Goal: Use online tool/utility: Use online tool/utility

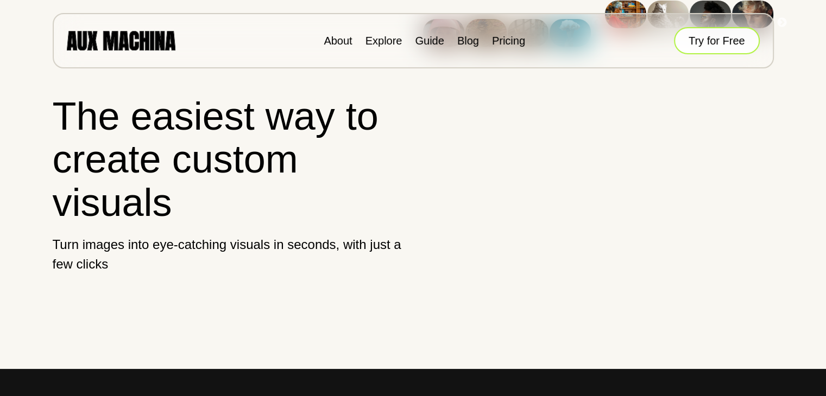
click at [732, 37] on button "Try for Free" at bounding box center [717, 40] width 86 height 27
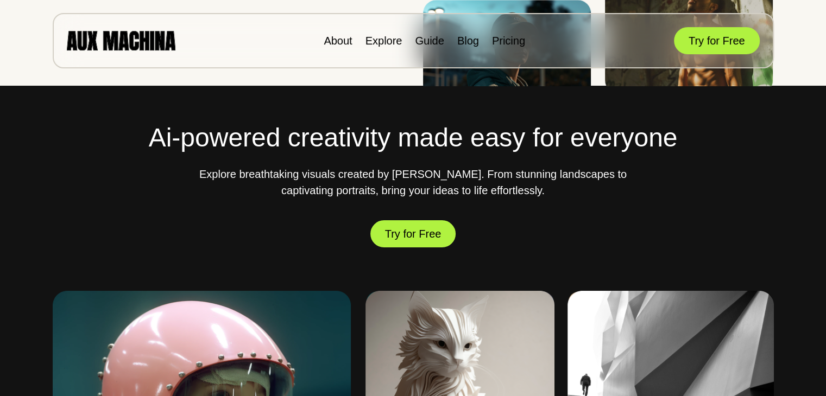
scroll to position [434, 0]
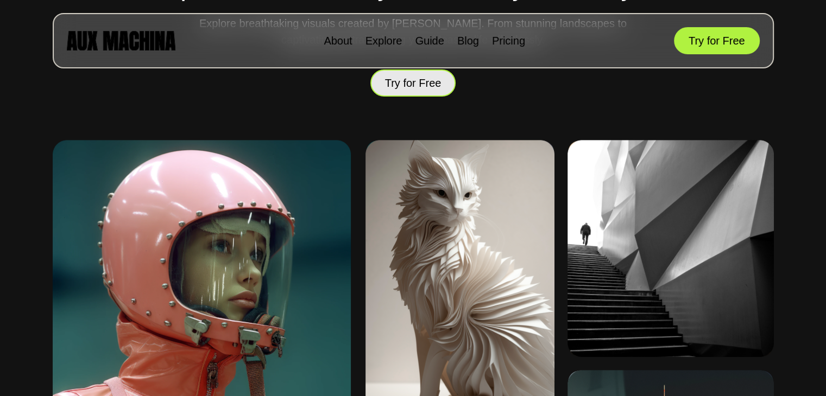
click at [416, 96] on button "Try for Free" at bounding box center [413, 82] width 86 height 27
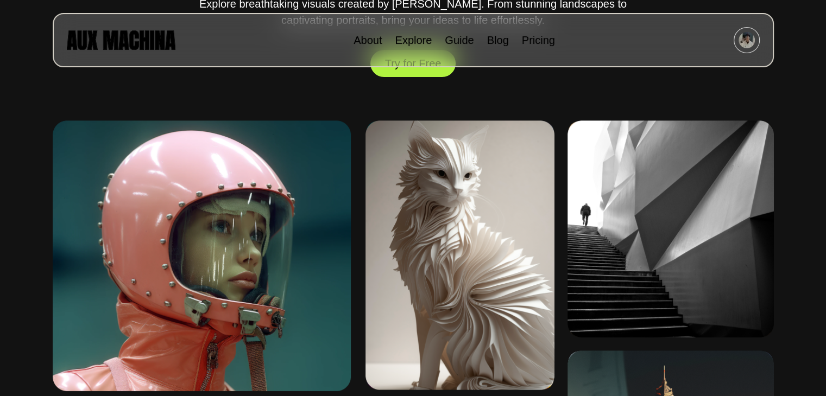
scroll to position [434, 0]
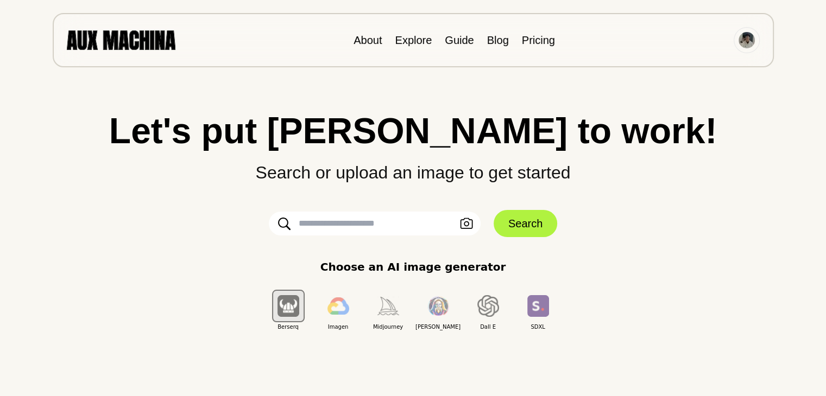
click at [351, 222] on input "text" at bounding box center [375, 224] width 212 height 24
paste input "**********"
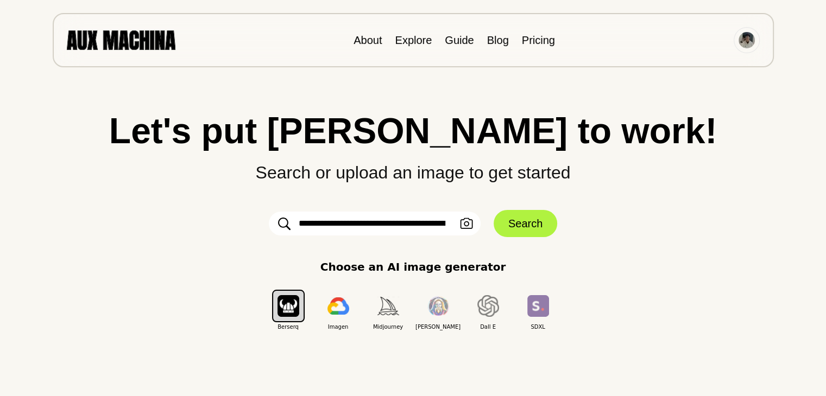
scroll to position [0, 1029]
type input "**********"
click at [513, 221] on button "Search" at bounding box center [525, 223] width 64 height 27
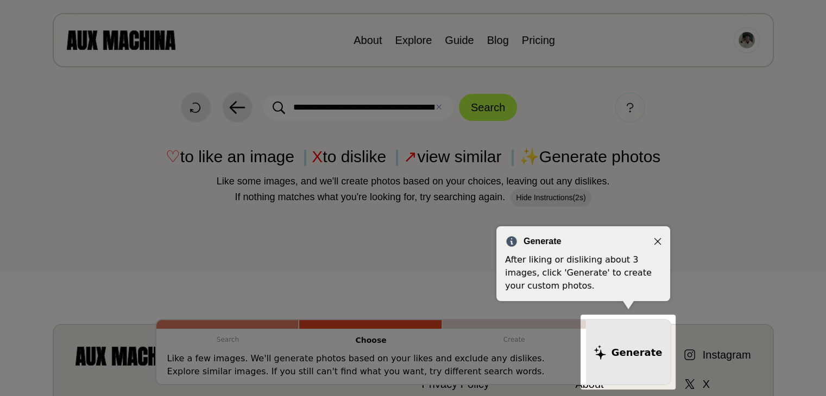
click at [658, 240] on icon "Close" at bounding box center [657, 241] width 7 height 7
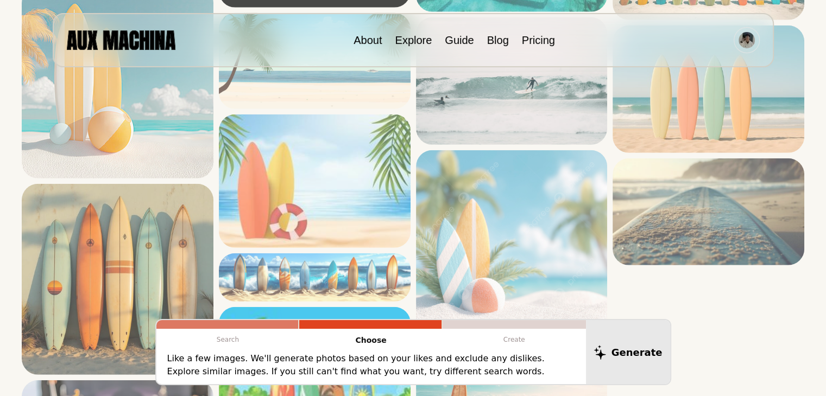
scroll to position [2823, 0]
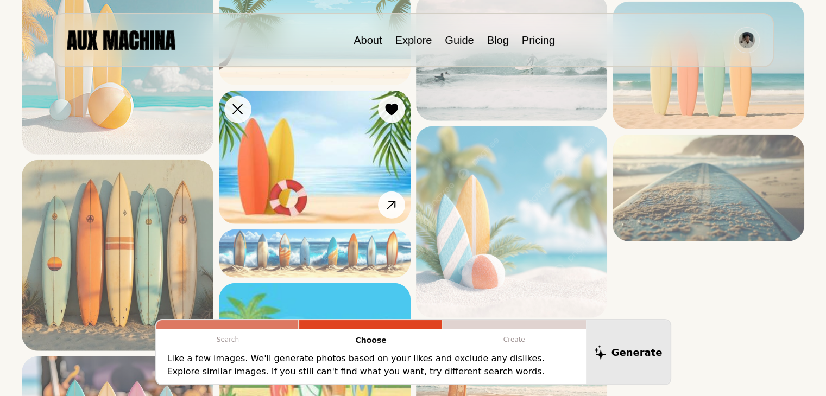
click at [321, 160] on img at bounding box center [315, 158] width 192 height 134
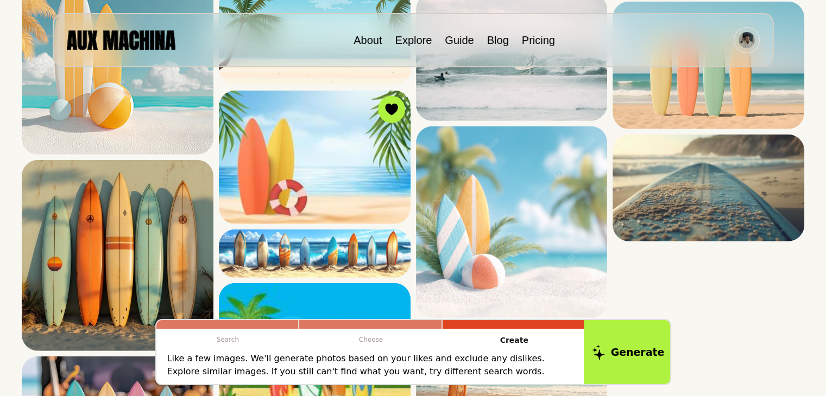
click at [604, 350] on icon at bounding box center [597, 352] width 13 height 15
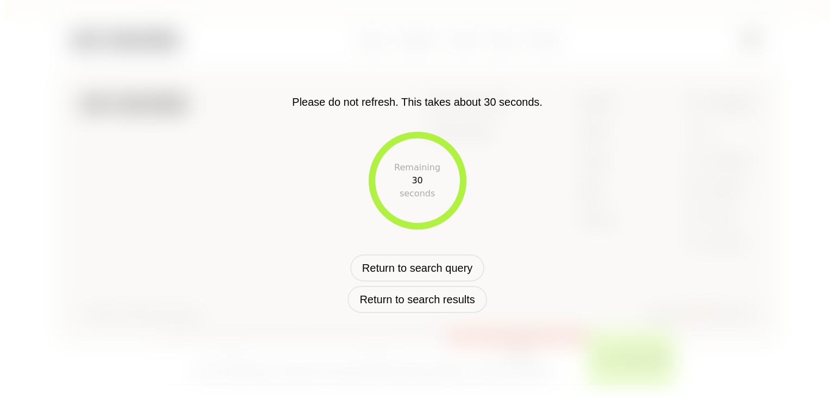
scroll to position [421, 0]
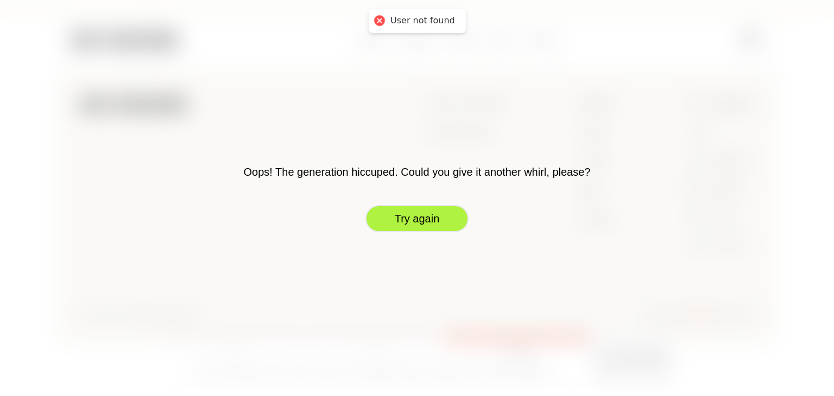
click at [438, 228] on button "Try again" at bounding box center [416, 218] width 103 height 27
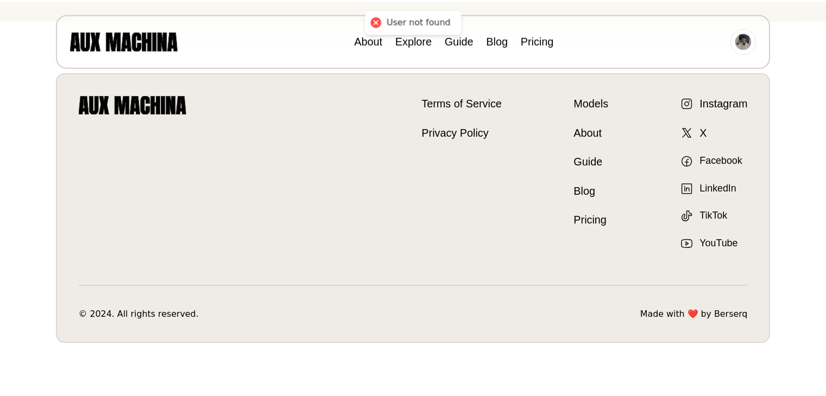
scroll to position [376, 0]
